Goal: Information Seeking & Learning: Learn about a topic

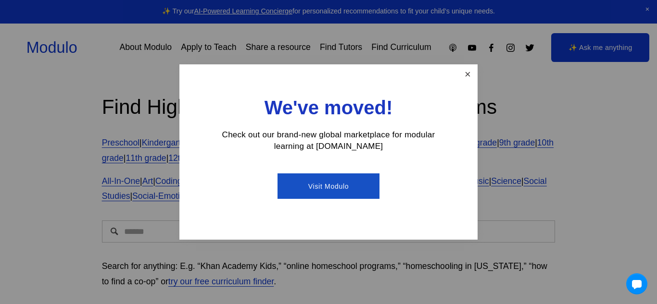
click at [469, 73] on link "Close" at bounding box center [467, 74] width 17 height 17
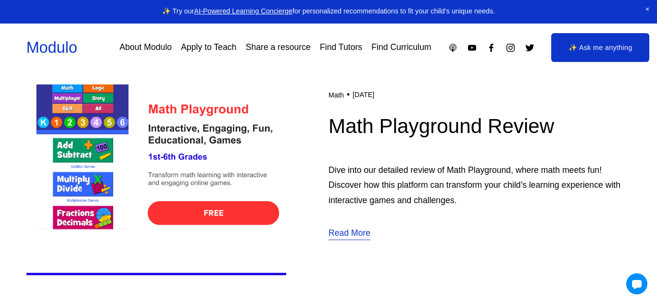
scroll to position [316, 0]
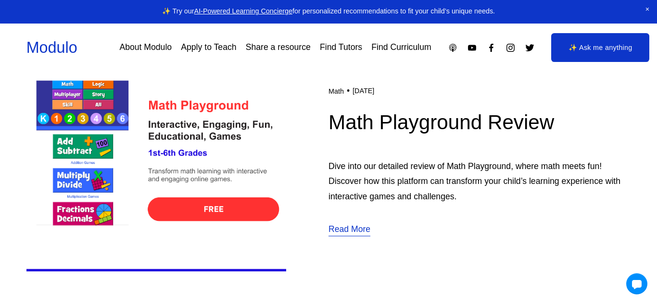
click at [228, 105] on img at bounding box center [156, 160] width 260 height 260
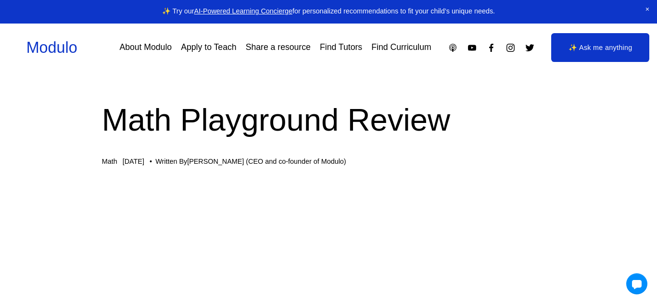
click at [492, 62] on div "Skip to Content Modulo About Modulo Apply to Teach Share a resource Find Tutors" at bounding box center [328, 48] width 657 height 49
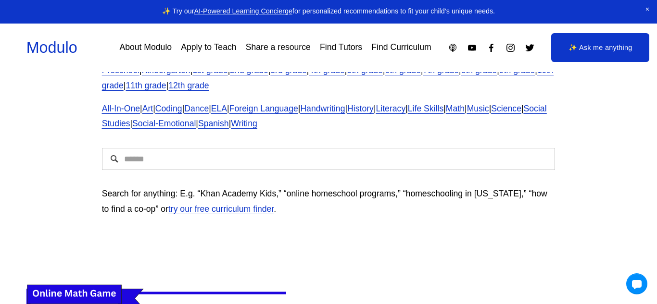
scroll to position [70, 0]
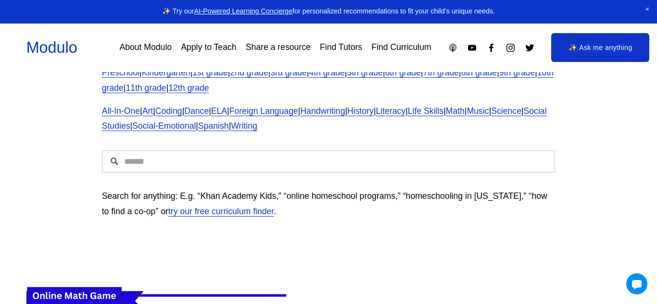
click at [159, 165] on input "Search" at bounding box center [329, 162] width 454 height 22
type input "**********"
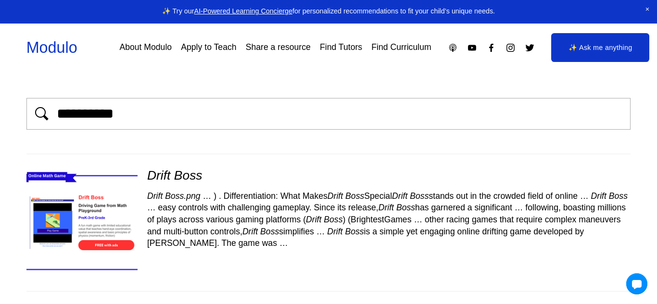
click at [116, 210] on img at bounding box center [82, 222] width 132 height 111
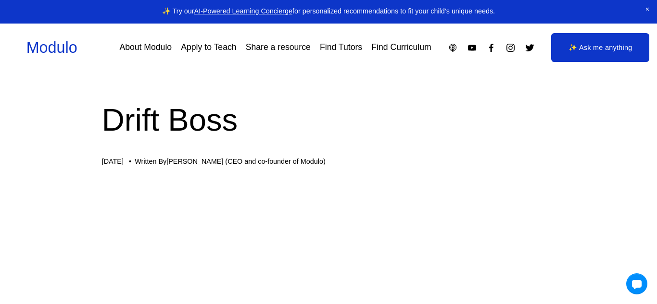
click at [394, 145] on div "Drift Boss [DATE] Written By [PERSON_NAME] (CEO and co-founder of Modulo)" at bounding box center [329, 131] width 454 height 67
